Goal: Task Accomplishment & Management: Complete application form

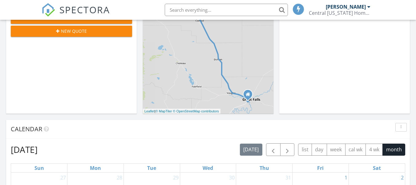
scroll to position [90, 0]
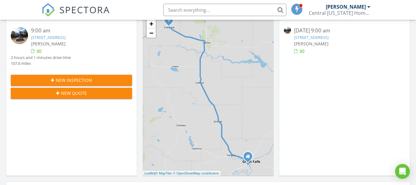
click at [31, 51] on div at bounding box center [32, 51] width 3 height 4
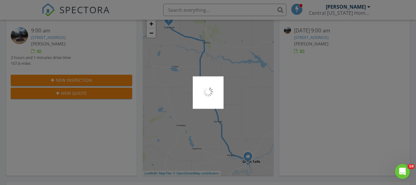
scroll to position [0, 0]
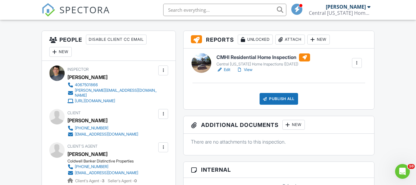
scroll to position [150, 0]
click at [225, 70] on link "Edit" at bounding box center [224, 70] width 14 height 6
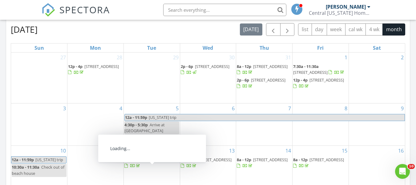
scroll to position [271, 0]
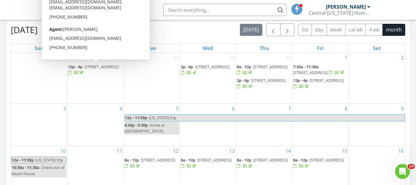
click at [0, 53] on div "Today Clayton Parsons 9:00 am 125 1st Ave SE, Cut Bank, MT 59427 Clayton Parson…" at bounding box center [208, 89] width 416 height 561
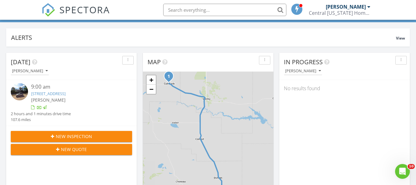
scroll to position [0, 0]
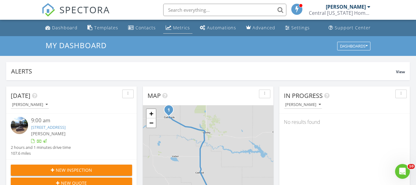
click at [174, 30] on div "Metrics" at bounding box center [181, 28] width 17 height 6
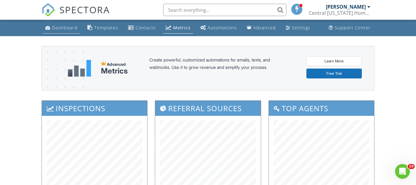
click at [62, 31] on link "Dashboard" at bounding box center [61, 27] width 37 height 11
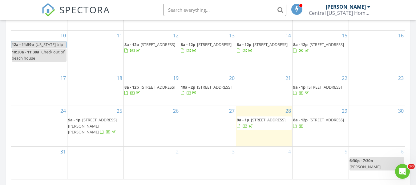
scroll to position [423, 0]
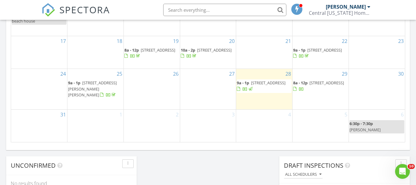
click at [154, 123] on div "2" at bounding box center [152, 125] width 56 height 32
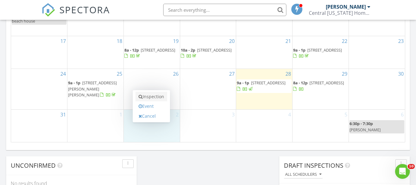
click at [156, 97] on link "Inspection" at bounding box center [152, 97] width 32 height 10
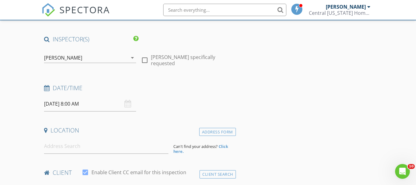
scroll to position [37, 0]
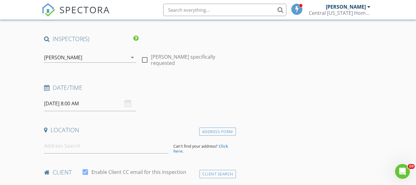
click at [105, 99] on input "09/02/2025 8:00 AM" at bounding box center [90, 103] width 92 height 15
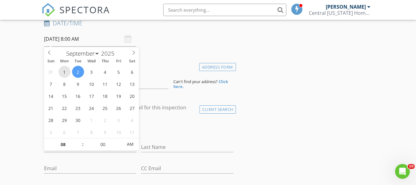
scroll to position [102, 0]
type input "09"
type input "09/02/2025 9:00 AM"
click at [81, 140] on span at bounding box center [80, 140] width 4 height 6
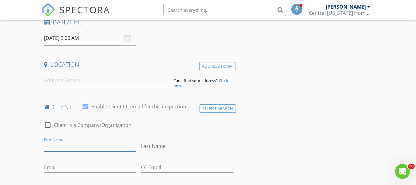
click at [58, 145] on input "First Name" at bounding box center [90, 146] width 92 height 10
type input "Melissa"
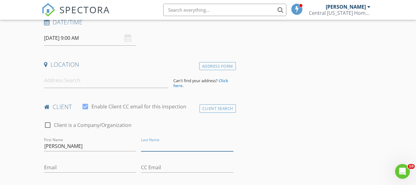
click at [149, 150] on input "Last Name" at bounding box center [187, 146] width 92 height 10
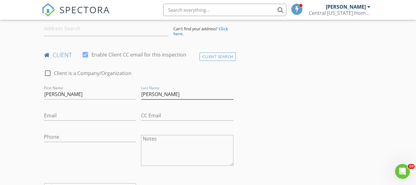
type input "Sullivan"
click at [88, 115] on input "Email" at bounding box center [90, 115] width 92 height 10
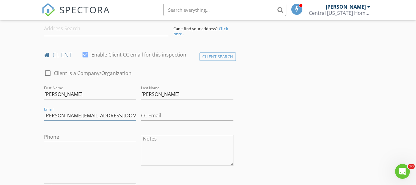
type input "melissa.sullivan8705@gmail.com"
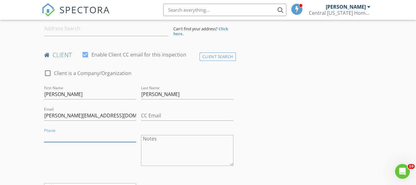
click at [85, 138] on input "Phone" at bounding box center [90, 137] width 92 height 10
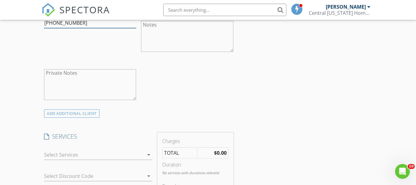
scroll to position [323, 0]
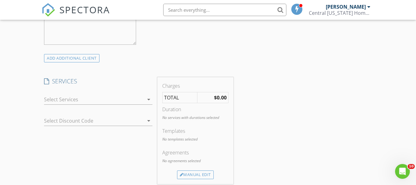
type input "406-450-0516"
click at [148, 100] on icon "arrow_drop_down" at bounding box center [148, 99] width 7 height 7
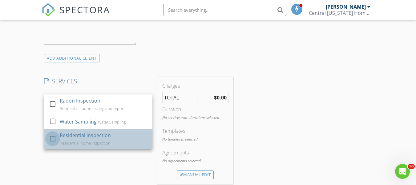
click at [53, 137] on div at bounding box center [52, 138] width 10 height 10
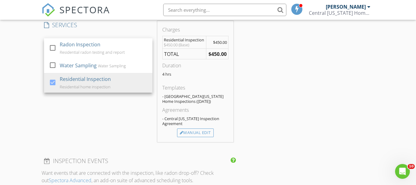
scroll to position [379, 0]
click at [185, 133] on div "Manual Edit" at bounding box center [195, 132] width 37 height 9
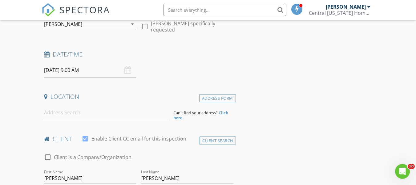
scroll to position [70, 0]
click at [58, 113] on input at bounding box center [106, 112] width 124 height 15
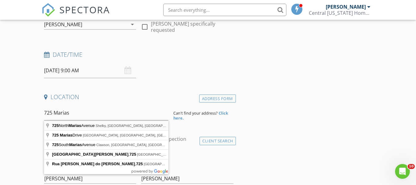
type input "725 North Marias Avenue, Shelby, MT, USA"
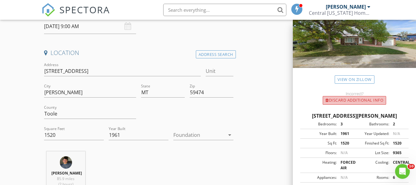
scroll to position [40, 0]
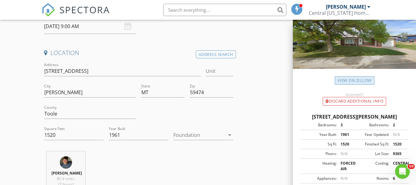
click at [353, 80] on link "View on Zillow" at bounding box center [355, 80] width 40 height 8
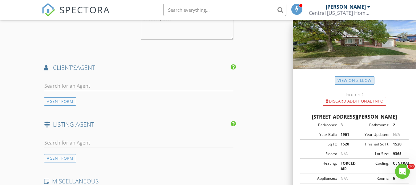
scroll to position [779, 0]
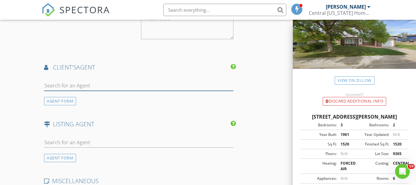
click at [61, 90] on input "text" at bounding box center [138, 85] width 189 height 10
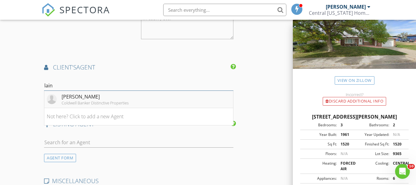
type input "lain"
click at [68, 100] on div "Lainey Campbell" at bounding box center [95, 96] width 67 height 7
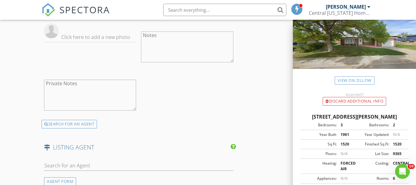
scroll to position [987, 0]
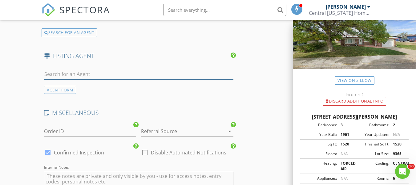
click at [75, 77] on input "text" at bounding box center [138, 74] width 189 height 10
click at [66, 94] on div "AGENT FORM" at bounding box center [60, 90] width 32 height 8
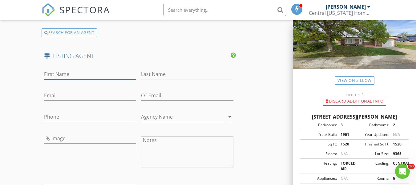
click at [78, 77] on input "First Name" at bounding box center [90, 74] width 92 height 10
paste input "Sherri"
type input "Sherri"
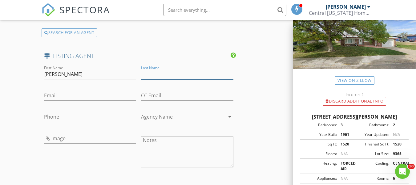
click at [158, 77] on input "Last Name" at bounding box center [187, 74] width 92 height 10
paste input "Judisch"
type input "Judisch"
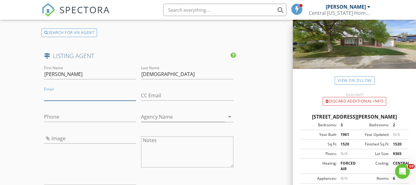
click at [55, 96] on input "Email" at bounding box center [90, 95] width 92 height 10
click at [182, 120] on input "Agency Name" at bounding box center [183, 118] width 84 height 10
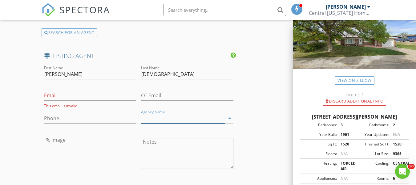
paste input "1st Choice Realty LLC,"
type input "1st Choice Realty LLC"
click at [63, 122] on input "Phone" at bounding box center [90, 118] width 92 height 10
paste input "406-949-3137"
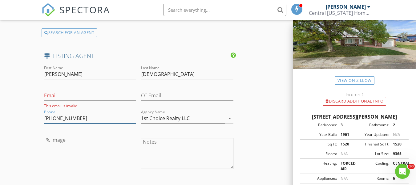
type input "406-949-3137"
click at [68, 100] on input "Email" at bounding box center [90, 95] width 92 height 10
paste input "sherri@1stchoicerealtymt.com"
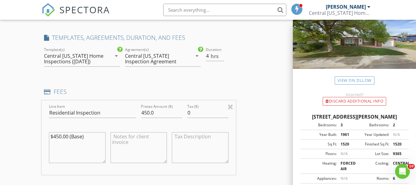
scroll to position [492, 0]
type input "sherri@1stchoicerealtymt.com"
click at [155, 116] on input "450.0" at bounding box center [161, 113] width 41 height 10
type input "4"
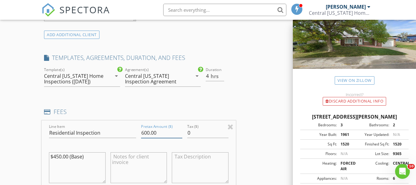
scroll to position [472, 0]
click at [149, 138] on input "600.00" at bounding box center [161, 133] width 41 height 10
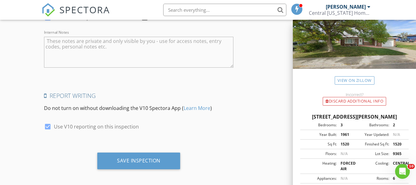
scroll to position [1270, 0]
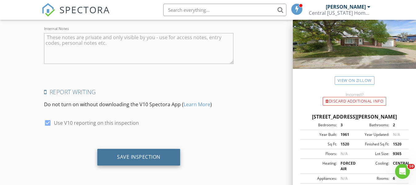
type input "625.00"
click at [114, 159] on div "Save Inspection" at bounding box center [138, 157] width 83 height 17
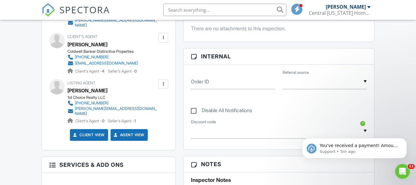
scroll to position [188, 0]
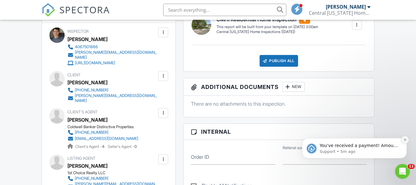
click at [404, 141] on icon "Dismiss notification" at bounding box center [405, 139] width 3 height 3
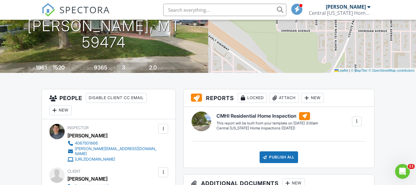
scroll to position [0, 0]
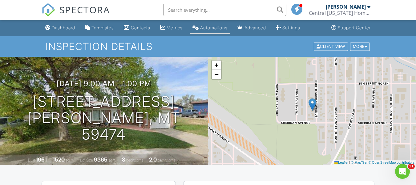
click at [213, 26] on div "Automations" at bounding box center [213, 27] width 27 height 5
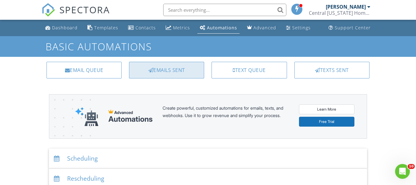
scroll to position [94, 0]
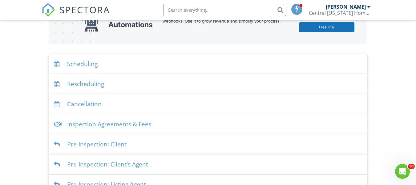
drag, startPoint x: 187, startPoint y: 70, endPoint x: 80, endPoint y: 62, distance: 107.5
click at [80, 62] on div "Scheduling" at bounding box center [208, 64] width 318 height 20
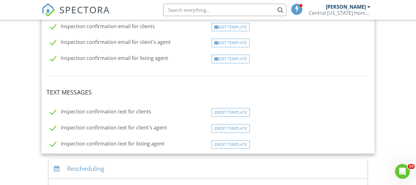
scroll to position [168, 0]
click at [214, 143] on div at bounding box center [216, 145] width 4 height 4
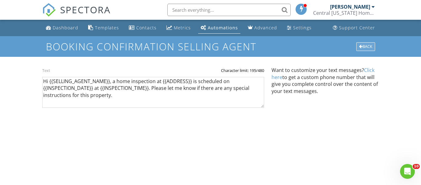
click at [357, 45] on div "Back" at bounding box center [365, 46] width 19 height 9
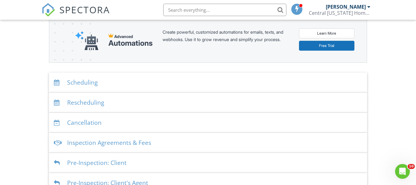
click at [58, 82] on div at bounding box center [58, 83] width 8 height 6
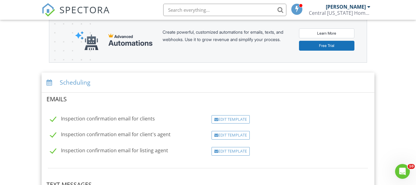
click at [54, 151] on label "Inspection confirmation email for listing agent" at bounding box center [109, 151] width 118 height 8
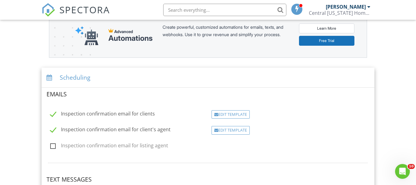
scroll to position [81, 0]
click at [54, 142] on label "Inspection confirmation email for listing agent" at bounding box center [109, 146] width 118 height 8
click at [51, 144] on input "Inspection confirmation email for listing agent" at bounding box center [49, 146] width 4 height 4
checkbox input "true"
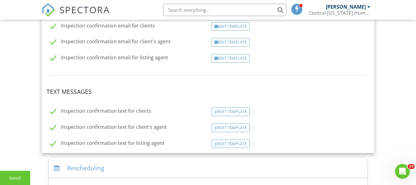
scroll to position [170, 0]
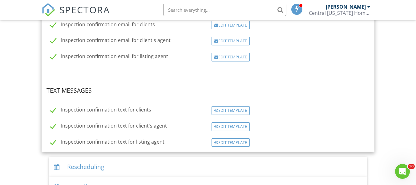
click at [53, 139] on label "Inspection confirmation text for listing agent" at bounding box center [107, 143] width 114 height 8
checkbox input "false"
click at [230, 111] on div "Edit Template" at bounding box center [231, 110] width 38 height 9
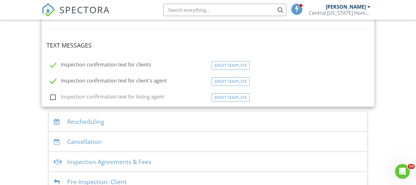
click at [55, 80] on label "Inspection confirmation text for client's agent" at bounding box center [108, 82] width 117 height 8
checkbox input "false"
click at [55, 67] on label "Inspection confirmation text for clients" at bounding box center [100, 66] width 101 height 8
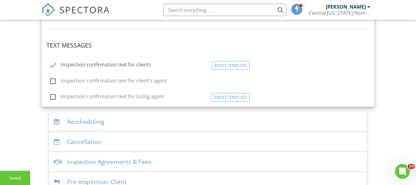
checkbox input "false"
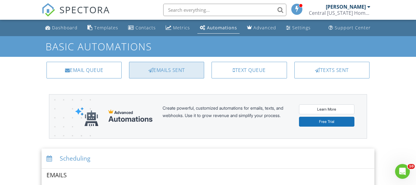
click at [169, 71] on div "Emails Sent" at bounding box center [166, 70] width 75 height 17
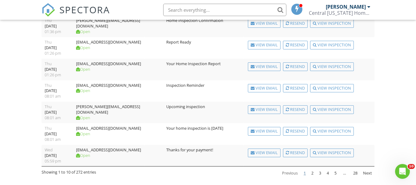
scroll to position [136, 0]
click at [313, 171] on link "2" at bounding box center [312, 173] width 7 height 10
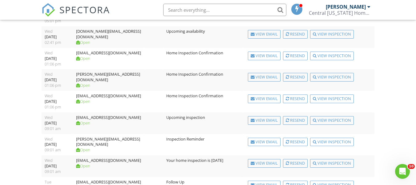
scroll to position [135, 0]
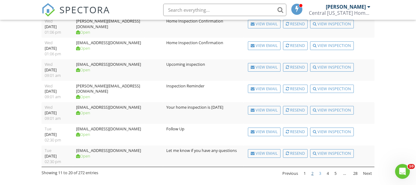
click at [320, 172] on link "3" at bounding box center [320, 173] width 7 height 10
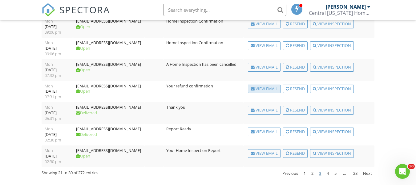
click at [266, 86] on div "View Email" at bounding box center [264, 88] width 33 height 9
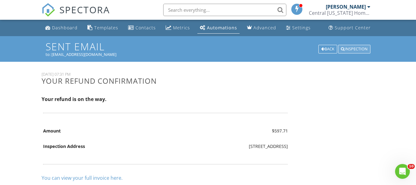
click at [361, 46] on div "Inspection" at bounding box center [354, 49] width 32 height 9
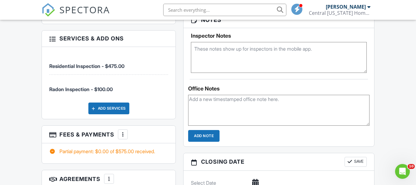
click at [126, 143] on div "Partial payment: $0.00 of $575.00 received." at bounding box center [109, 153] width 134 height 20
click at [124, 148] on div "Partial payment: $0.00 of $575.00 received." at bounding box center [108, 151] width 119 height 7
click at [124, 131] on div at bounding box center [123, 134] width 6 height 6
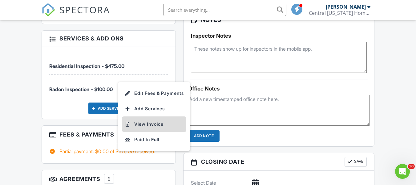
click at [135, 121] on li "View Invoice" at bounding box center [154, 123] width 64 height 15
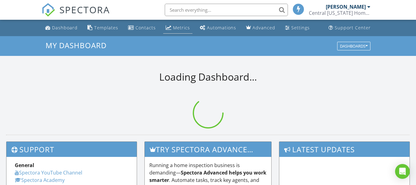
click at [174, 27] on div "Metrics" at bounding box center [181, 28] width 17 height 6
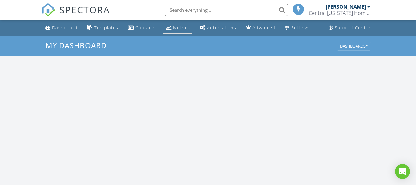
scroll to position [570, 426]
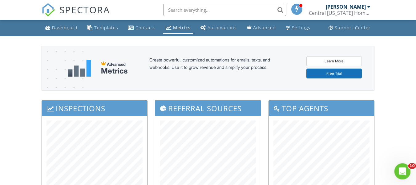
click at [401, 169] on icon "Open Intercom Messenger" at bounding box center [402, 170] width 10 height 10
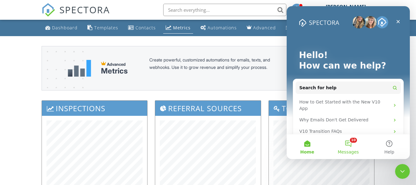
click at [351, 142] on button "10 Messages" at bounding box center [348, 146] width 41 height 25
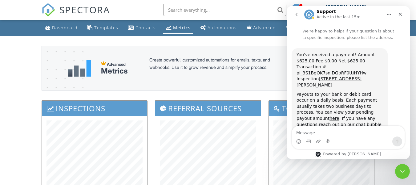
scroll to position [6, 0]
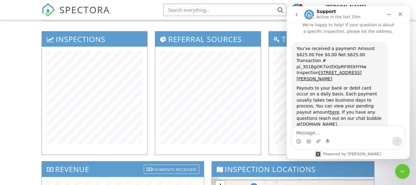
scroll to position [0, 0]
